Goal: Task Accomplishment & Management: Use online tool/utility

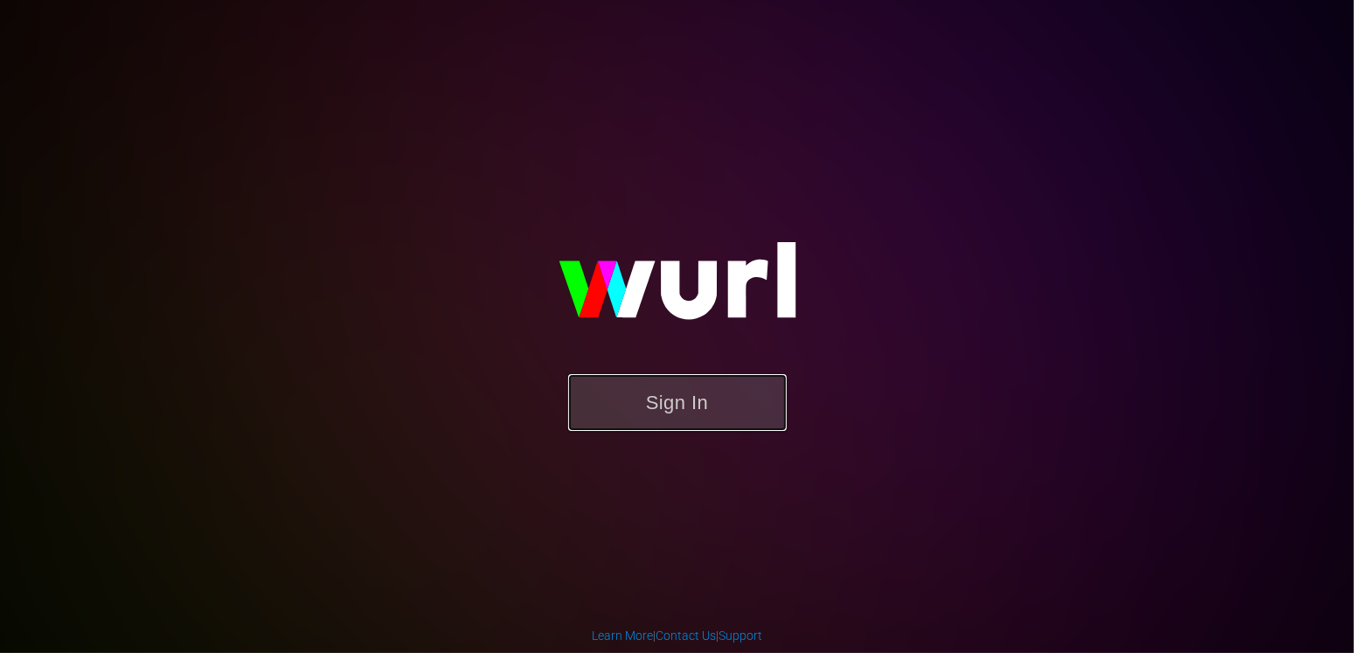
click at [728, 396] on button "Sign In" at bounding box center [677, 402] width 219 height 57
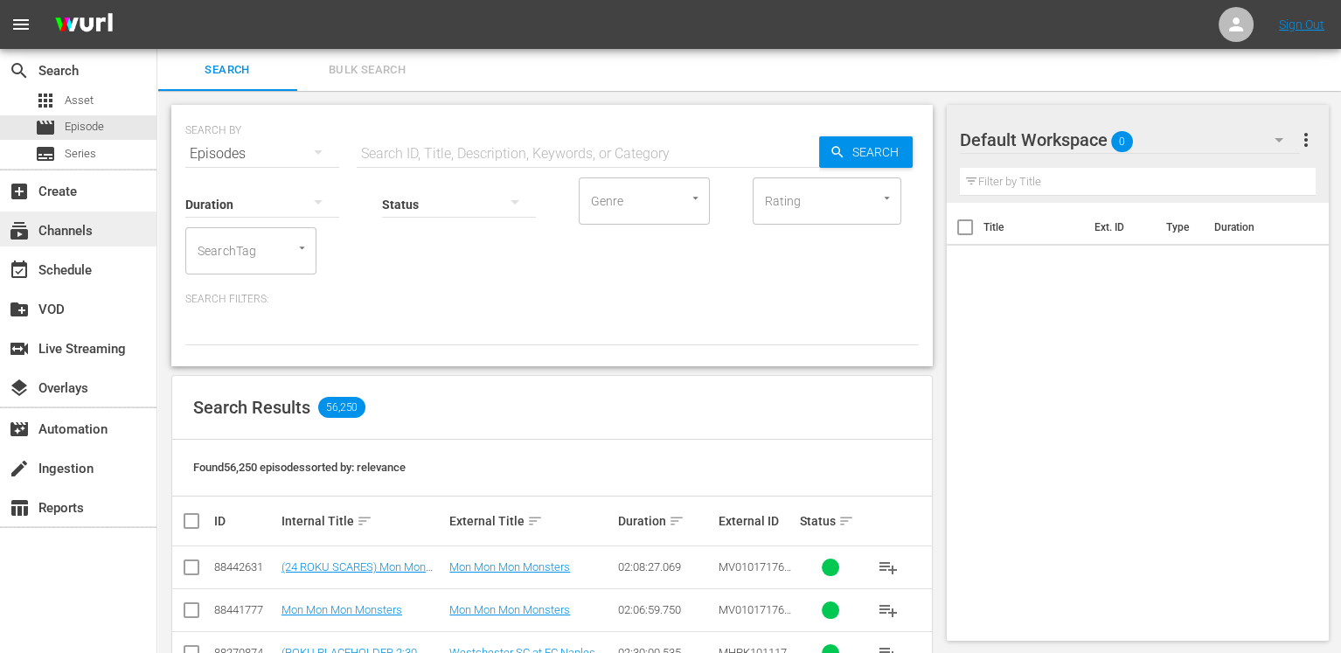
click at [115, 226] on div "subscriptions Channels" at bounding box center [78, 229] width 157 height 35
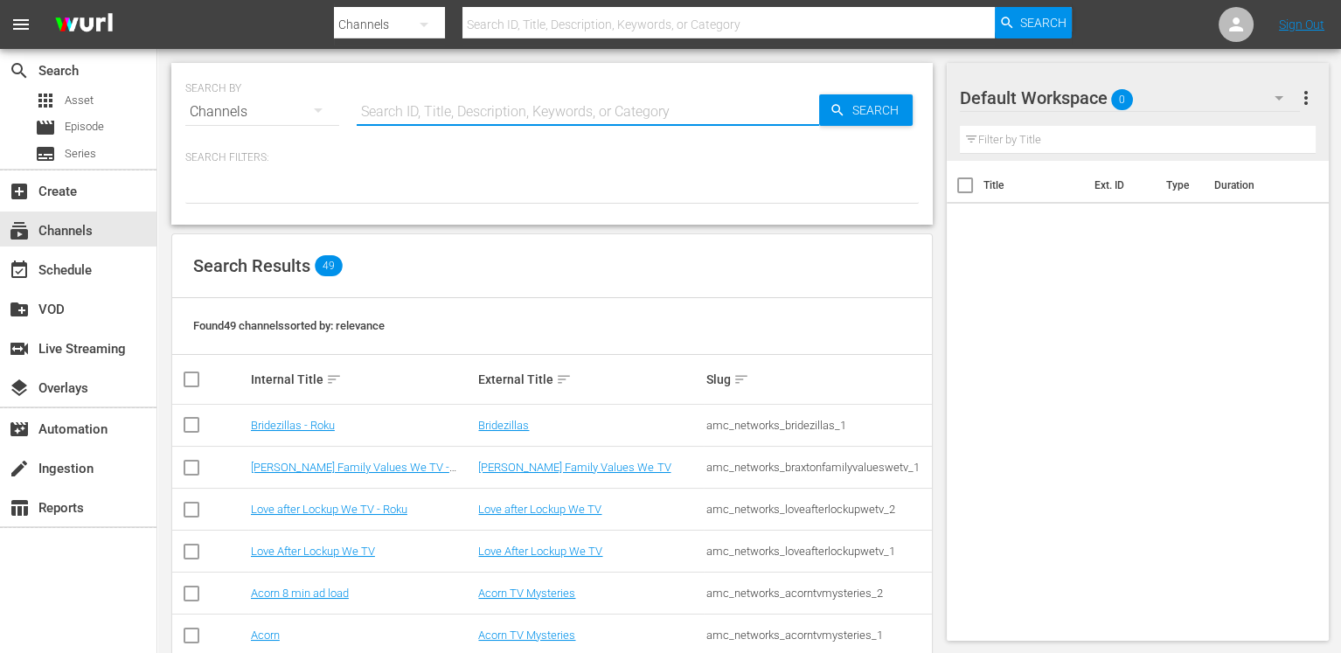
click at [500, 113] on input "text" at bounding box center [588, 112] width 463 height 42
type input "grow"
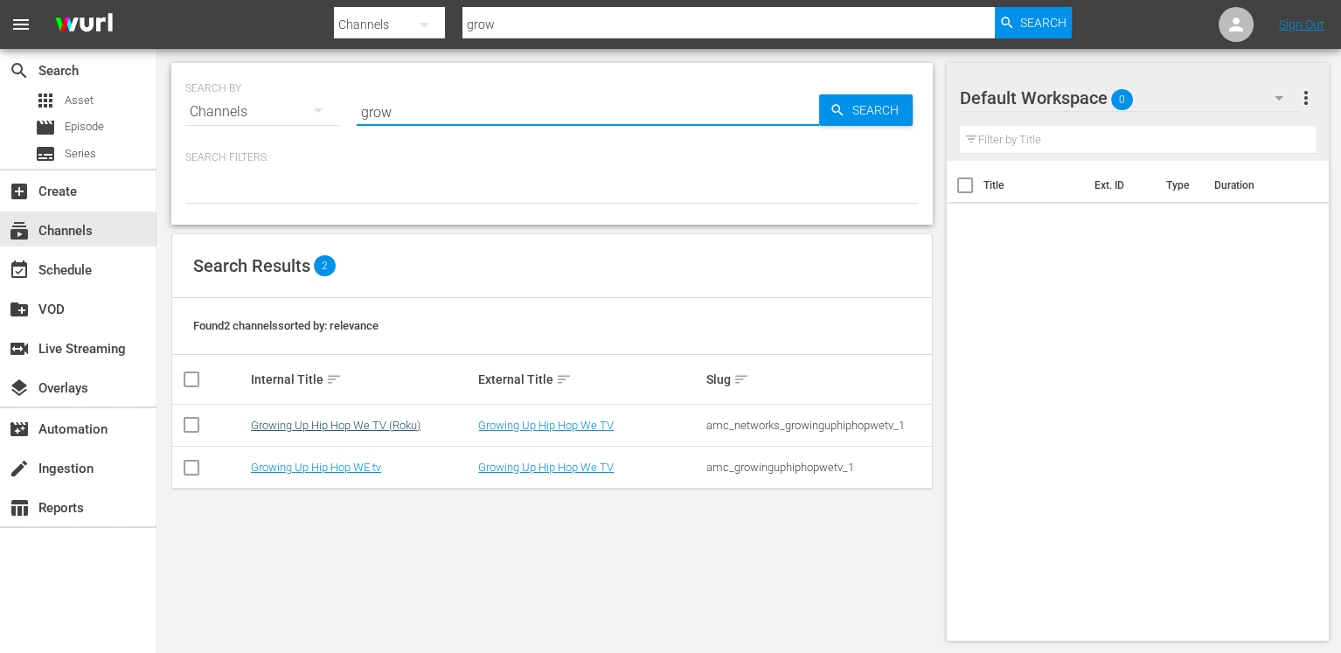
type input "grow"
click at [380, 424] on link "Growing Up Hip Hop We TV (Roku)" at bounding box center [336, 425] width 170 height 13
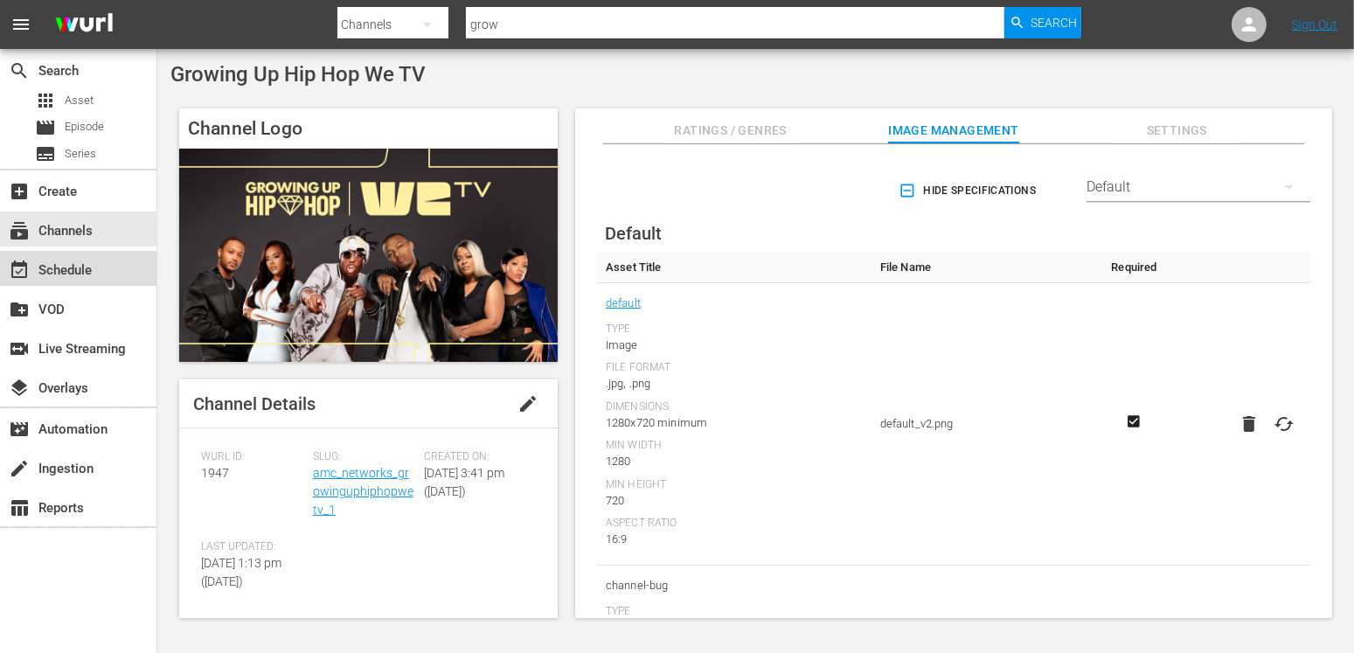
click at [98, 267] on div "event_available Schedule" at bounding box center [78, 268] width 157 height 35
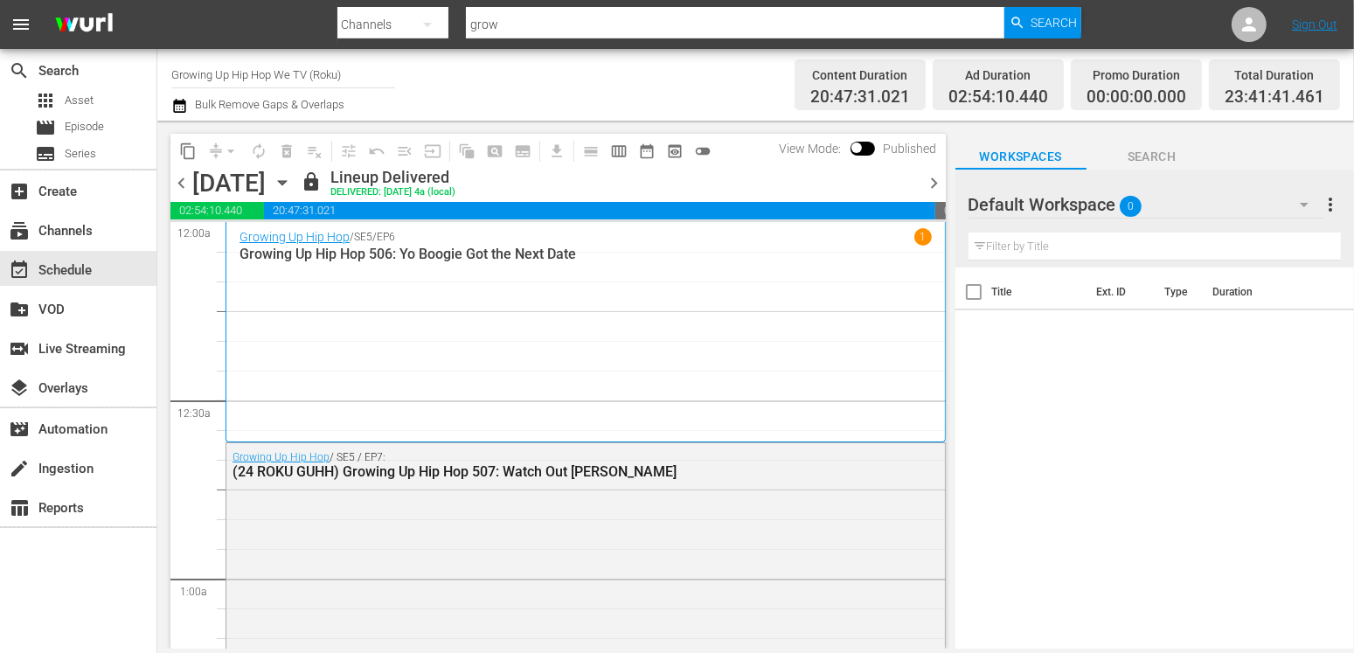
click at [292, 184] on icon "button" at bounding box center [282, 182] width 19 height 19
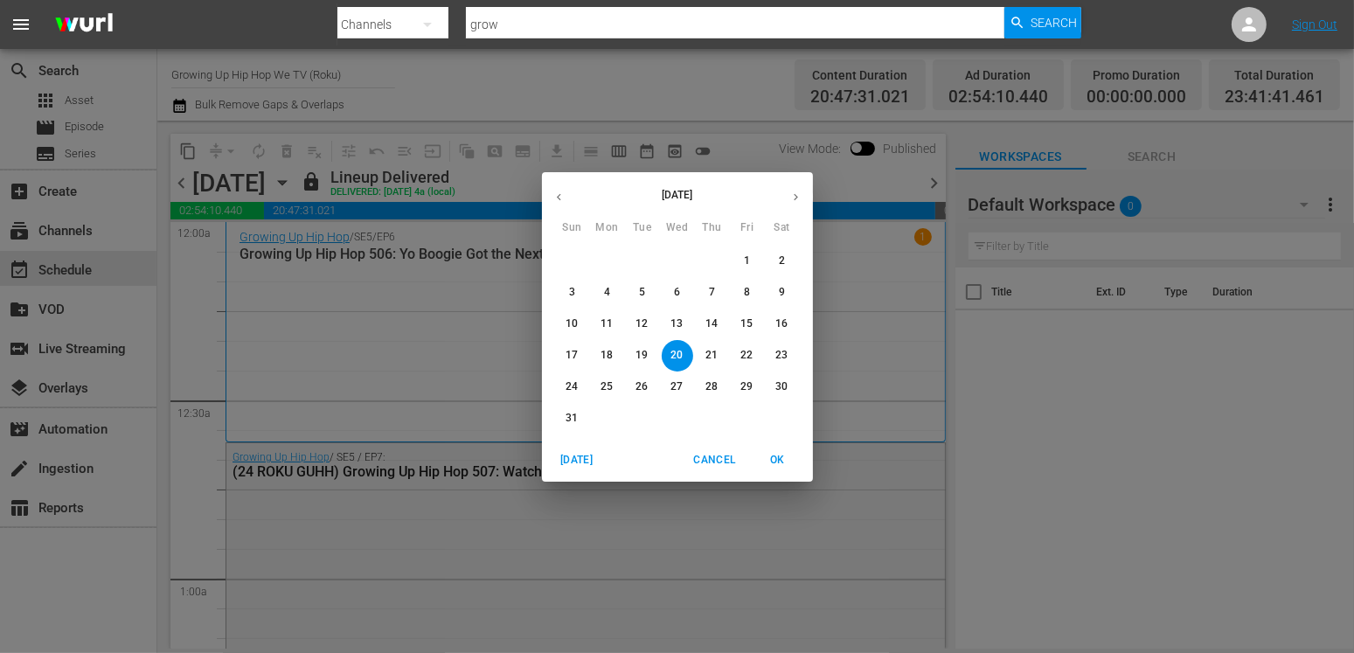
click at [574, 424] on p "31" at bounding box center [572, 418] width 12 height 15
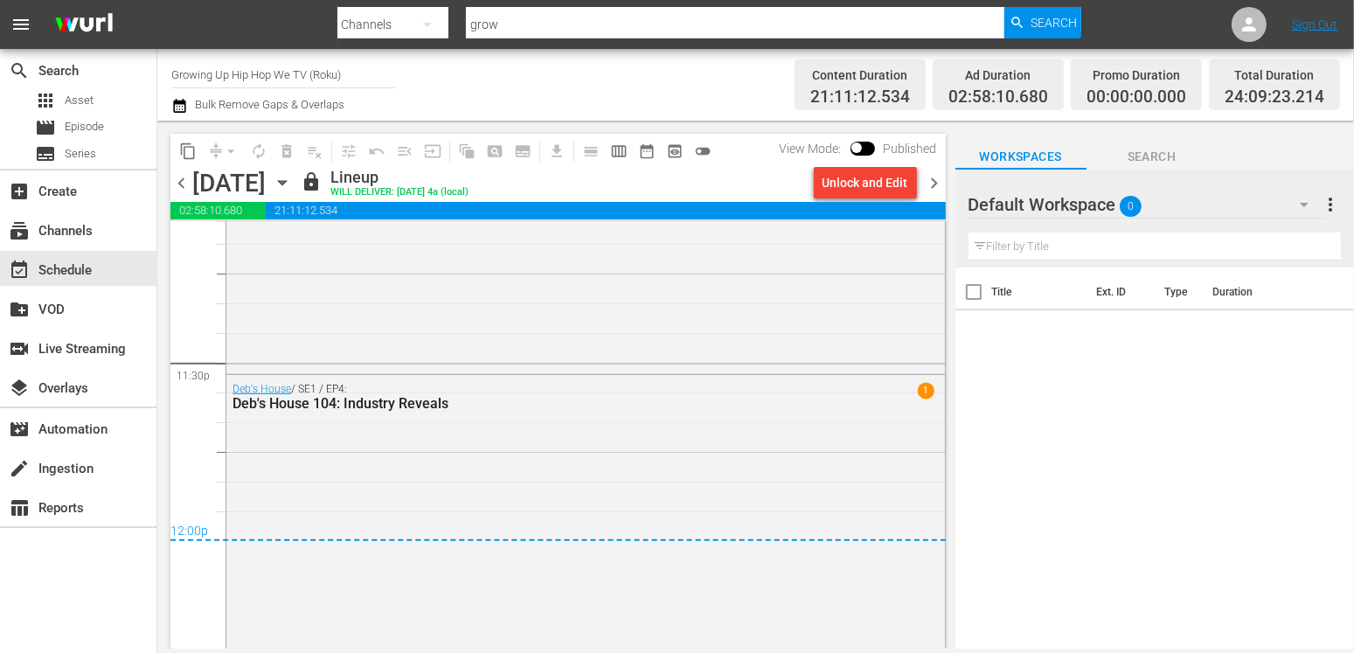
scroll to position [8267, 0]
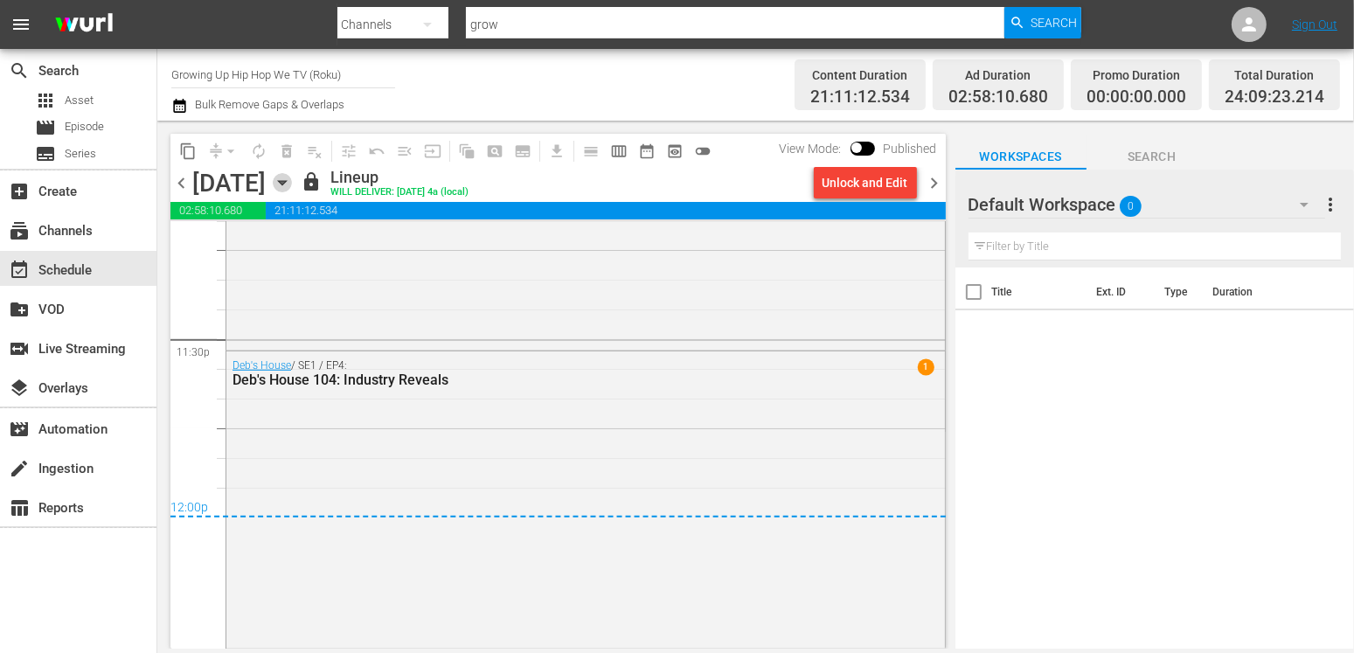
click at [292, 190] on icon "button" at bounding box center [282, 182] width 19 height 19
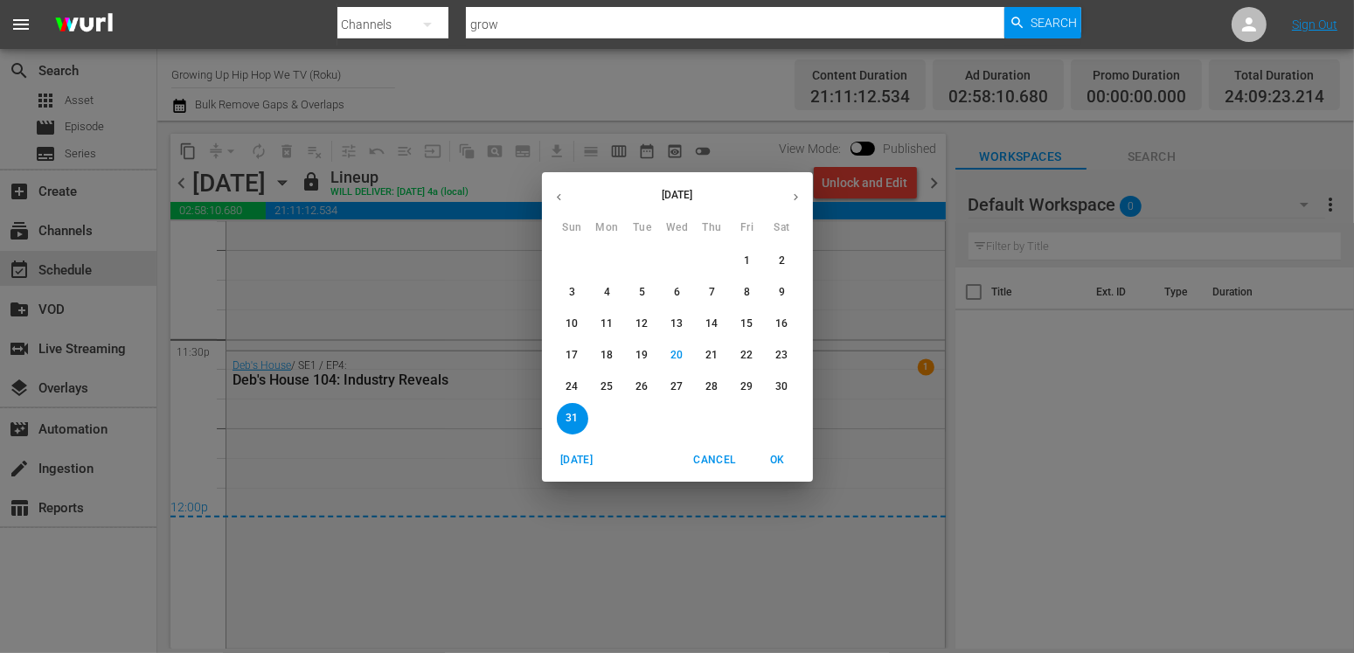
click at [795, 193] on icon "button" at bounding box center [796, 197] width 13 height 13
click at [636, 383] on p "30" at bounding box center [642, 386] width 12 height 15
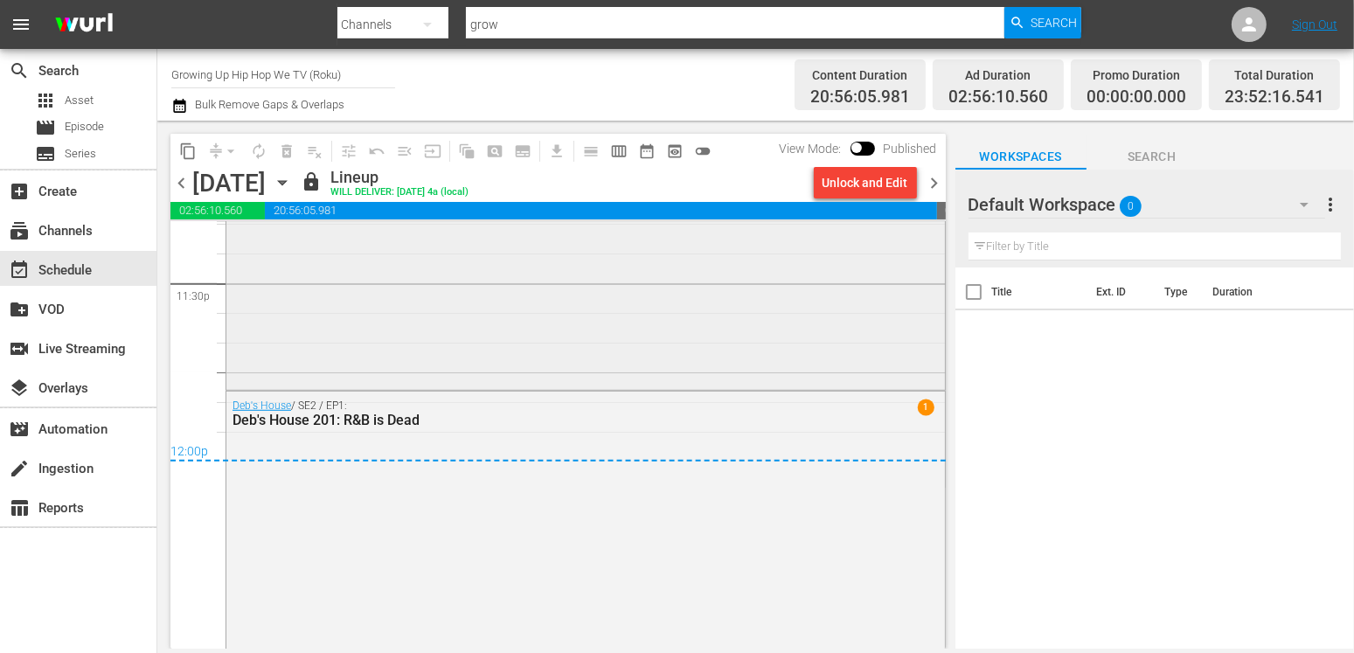
scroll to position [8352, 0]
